Goal: Find contact information: Obtain details needed to contact an individual or organization

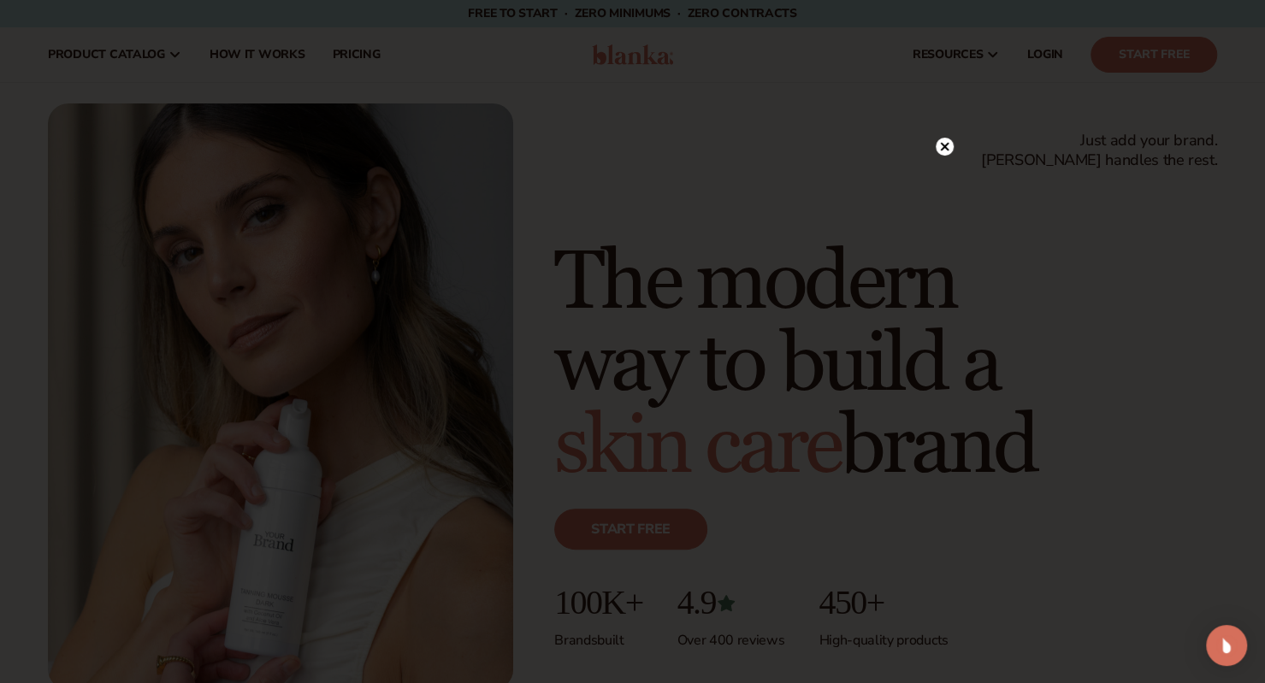
click at [947, 150] on icon at bounding box center [944, 147] width 9 height 9
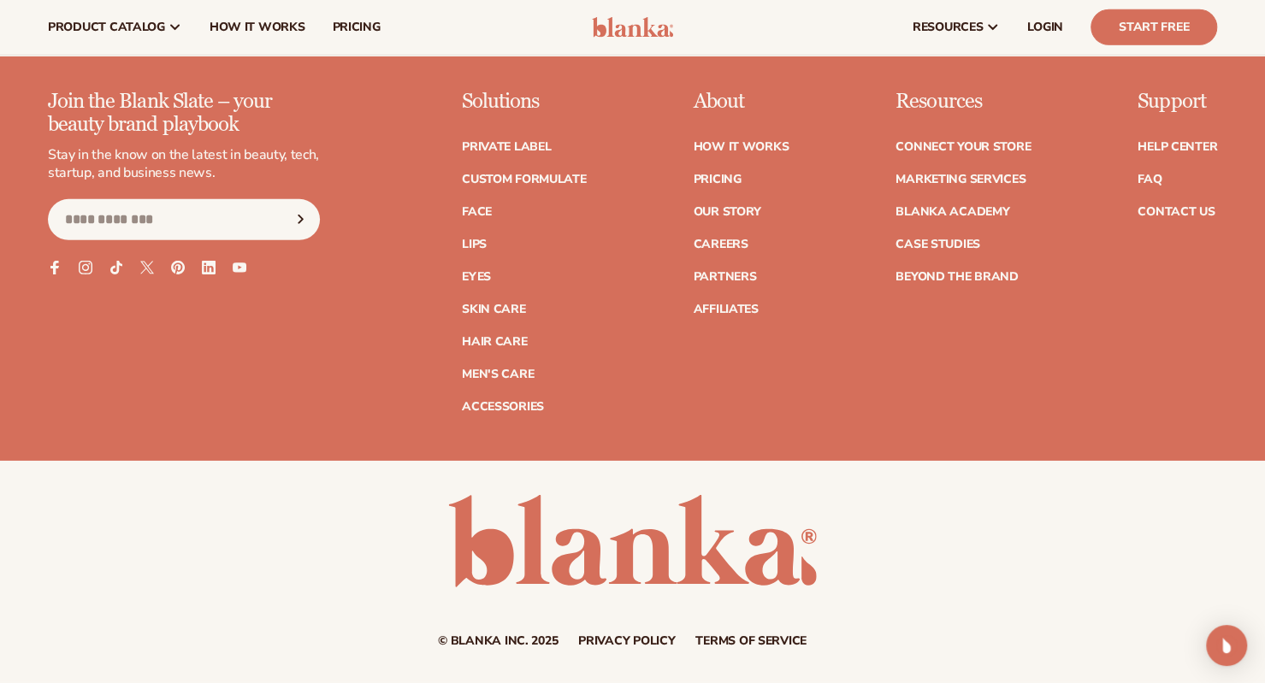
scroll to position [6750, 0]
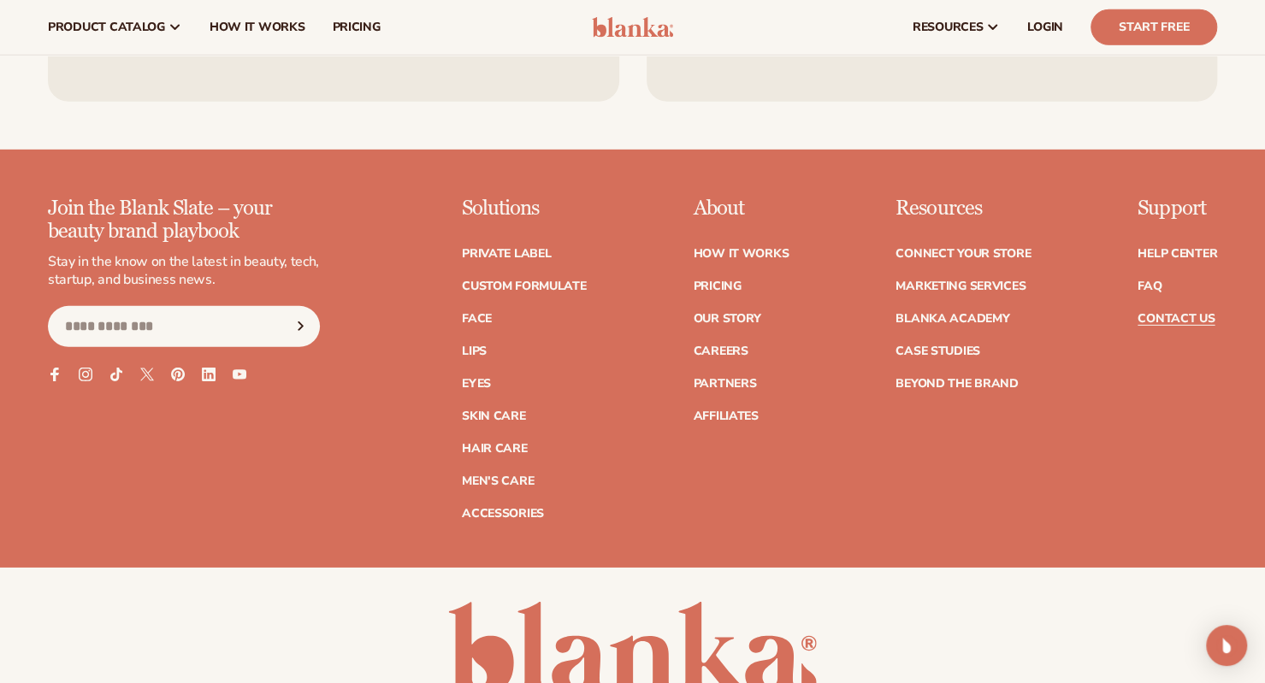
click at [1165, 314] on link "Contact Us" at bounding box center [1175, 319] width 77 height 12
